Goal: Transaction & Acquisition: Purchase product/service

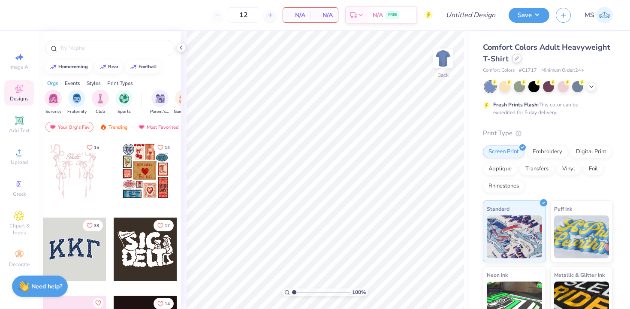
click at [515, 56] on div at bounding box center [516, 58] width 9 height 9
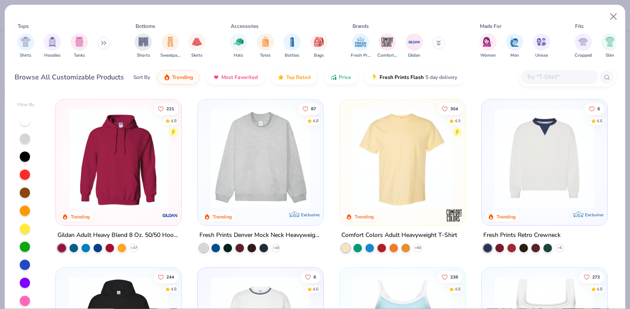
click at [528, 85] on div at bounding box center [567, 77] width 97 height 18
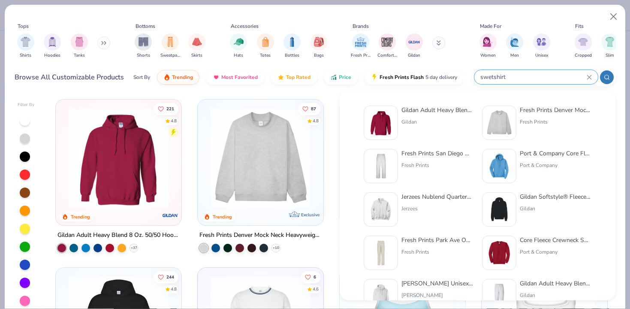
type input "swetshirt"
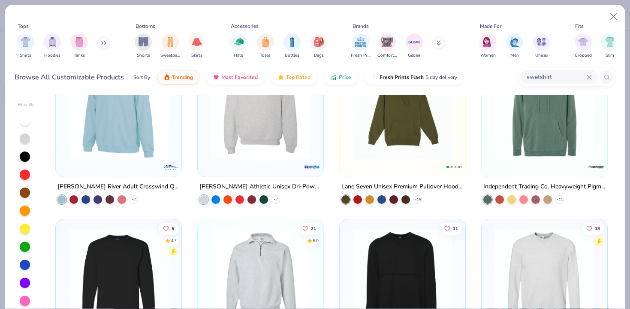
scroll to position [1117, 0]
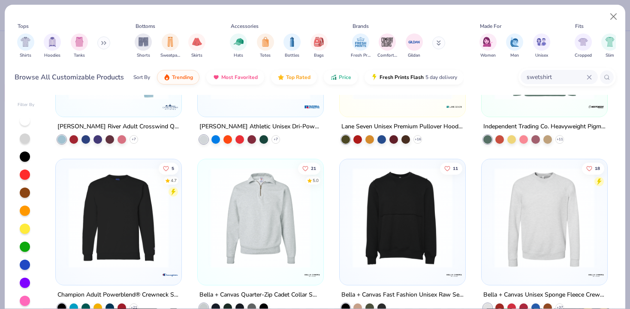
click at [527, 75] on input "swetshirt" at bounding box center [556, 77] width 61 height 10
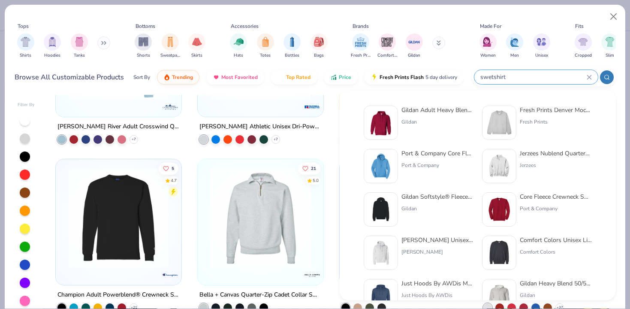
click at [593, 75] on div "swetshirt" at bounding box center [536, 77] width 124 height 14
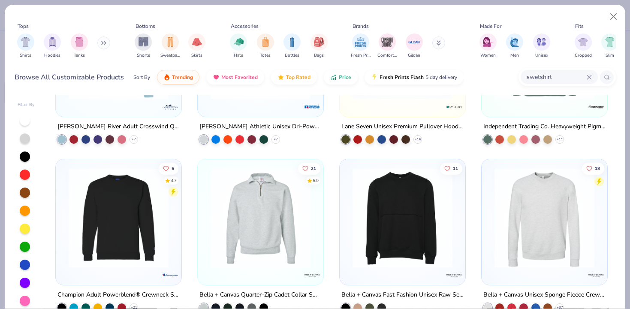
click at [589, 76] on icon at bounding box center [589, 77] width 4 height 4
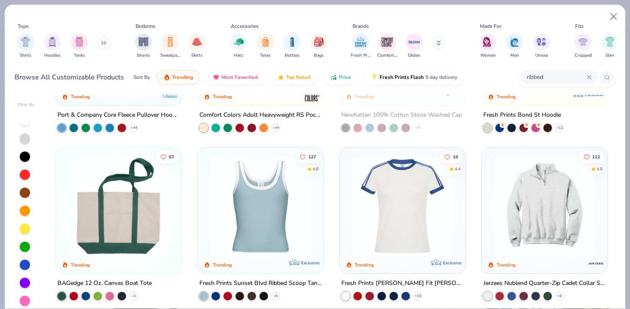
type input "ribbed"
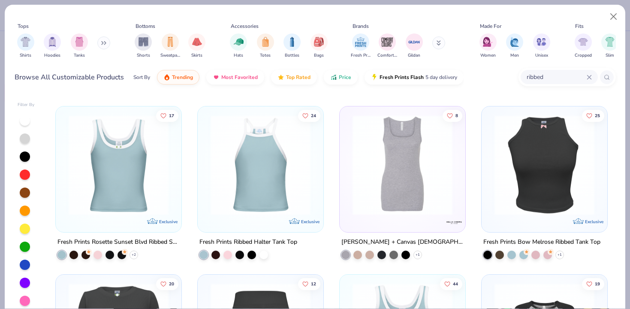
scroll to position [0, 0]
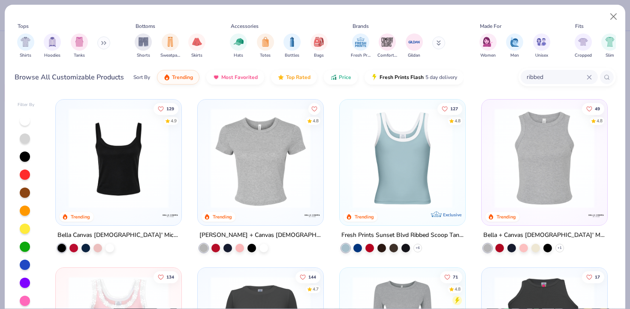
click at [590, 77] on icon at bounding box center [589, 77] width 5 height 5
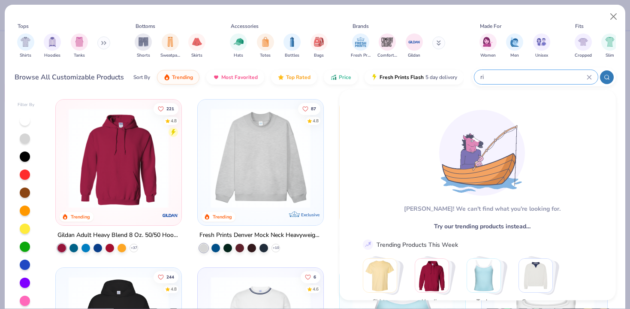
type input "r"
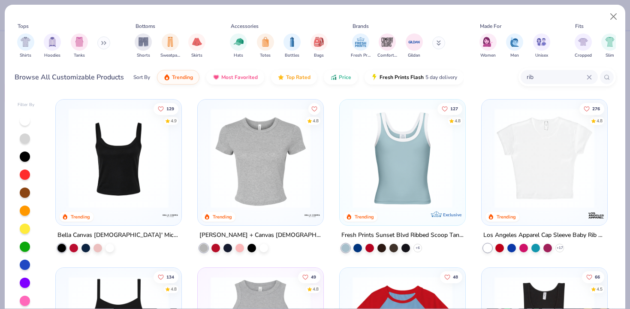
click at [307, 163] on img at bounding box center [260, 158] width 109 height 100
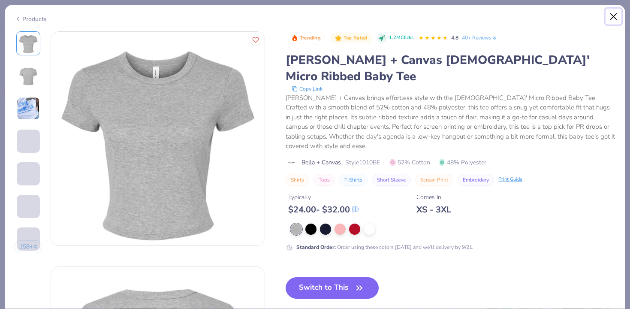
click at [614, 15] on button "Close" at bounding box center [614, 17] width 16 height 16
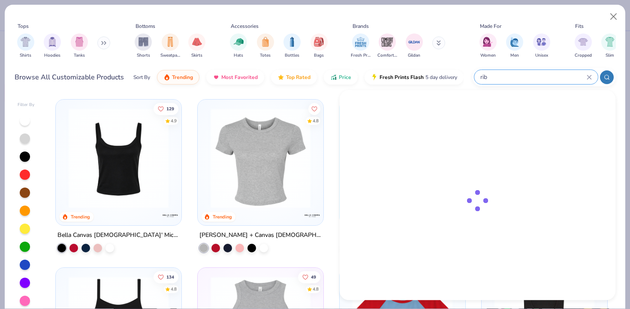
click at [553, 81] on input "rib" at bounding box center [533, 77] width 107 height 10
type input "r"
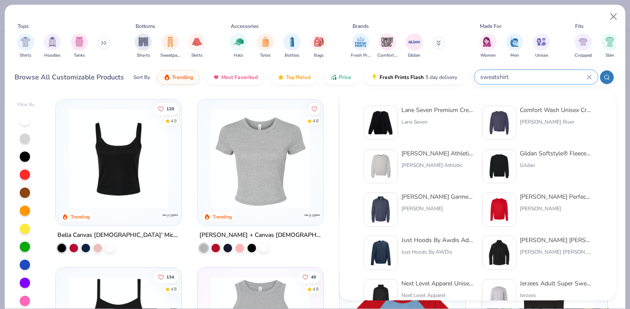
type input "sweatshirt"
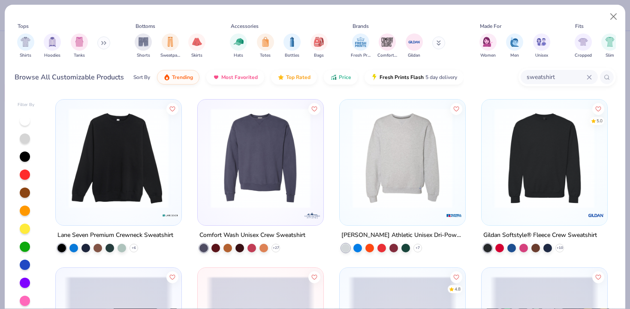
click at [383, 181] on img at bounding box center [402, 158] width 109 height 100
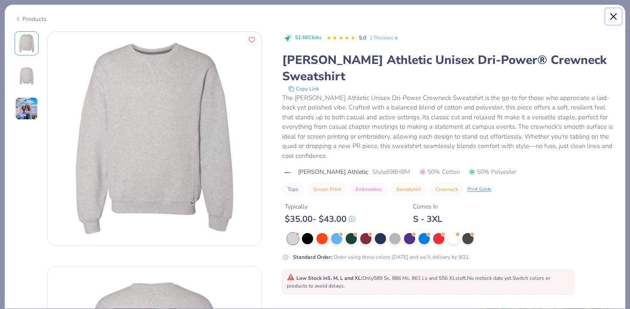
click at [609, 15] on button "Close" at bounding box center [614, 17] width 16 height 16
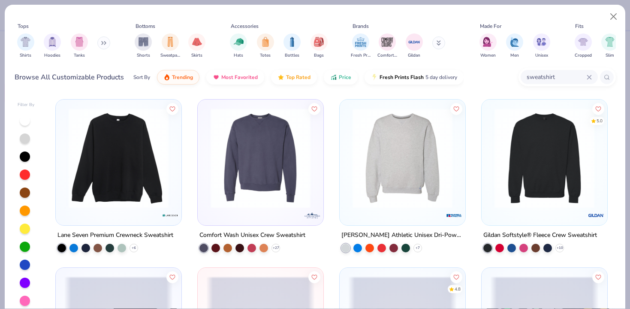
click at [533, 181] on img at bounding box center [544, 158] width 109 height 100
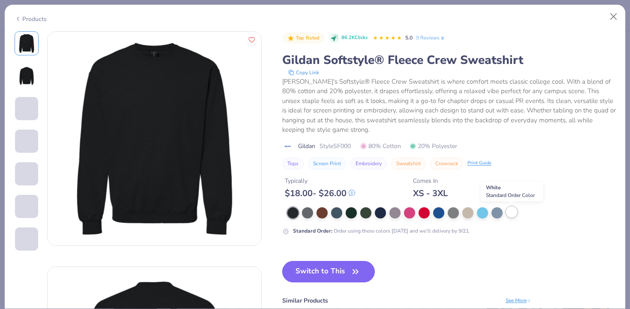
click at [515, 212] on div at bounding box center [511, 211] width 11 height 11
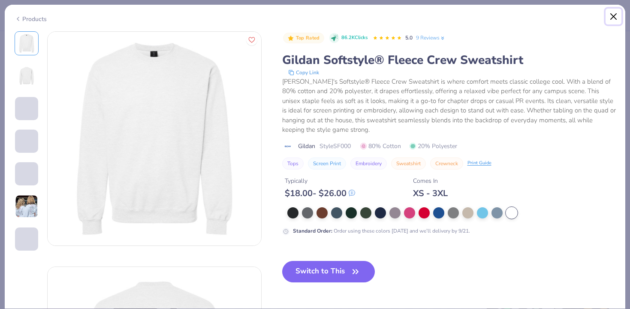
click at [613, 9] on button "Close" at bounding box center [614, 17] width 16 height 16
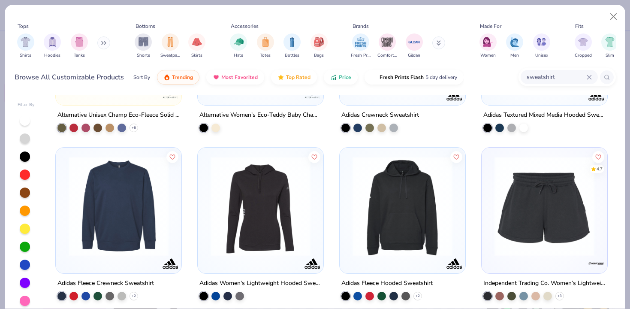
scroll to position [6, 0]
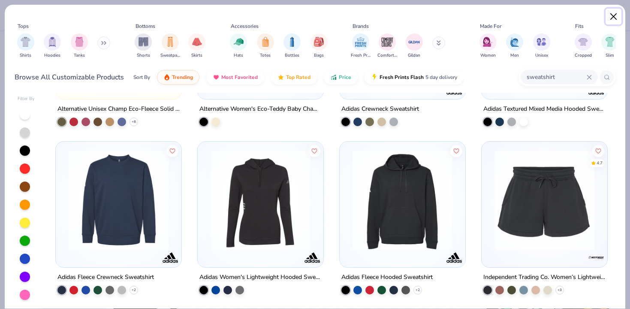
click at [617, 11] on button "Close" at bounding box center [614, 17] width 16 height 16
